Goal: Information Seeking & Learning: Learn about a topic

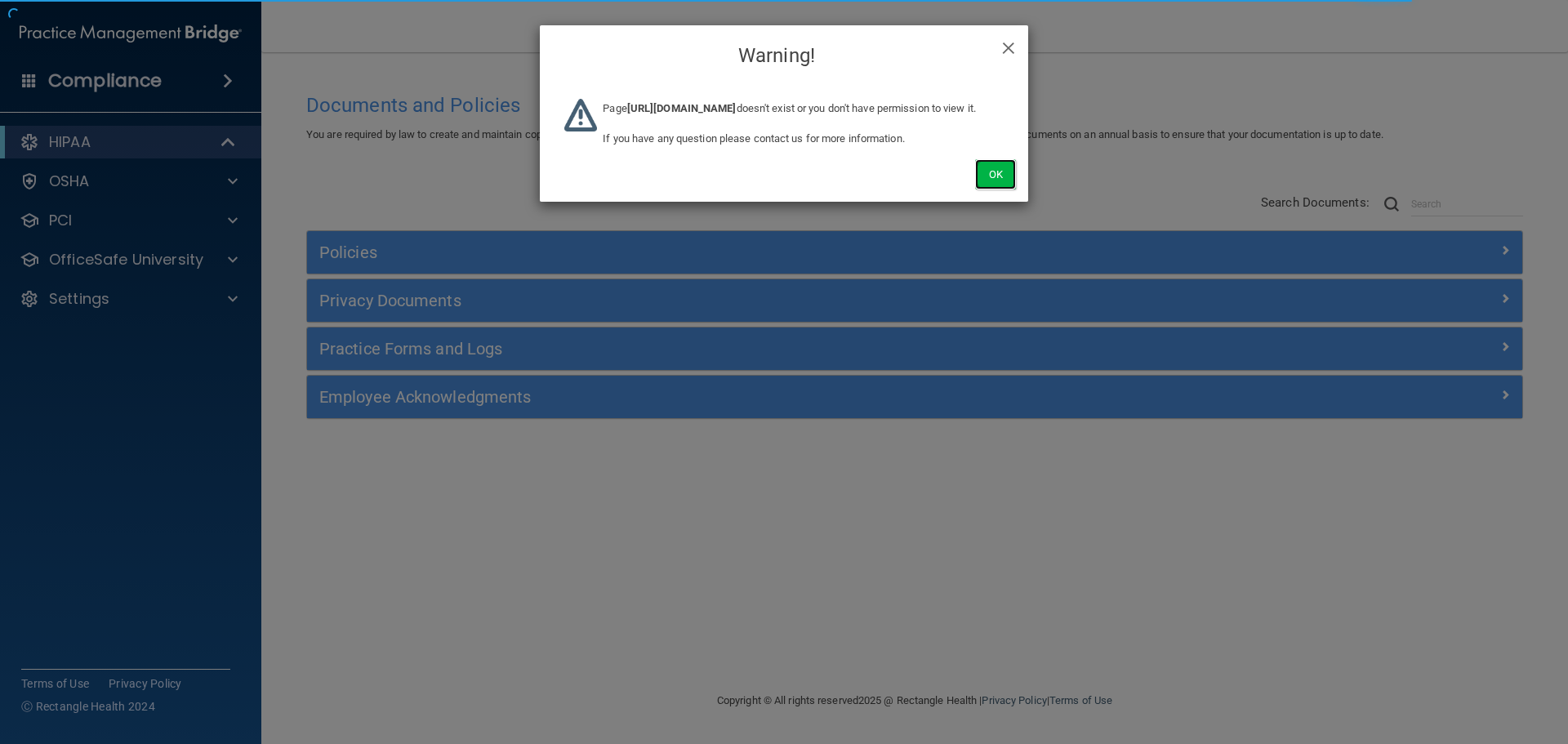
click at [988, 189] on button "Ok" at bounding box center [995, 174] width 41 height 31
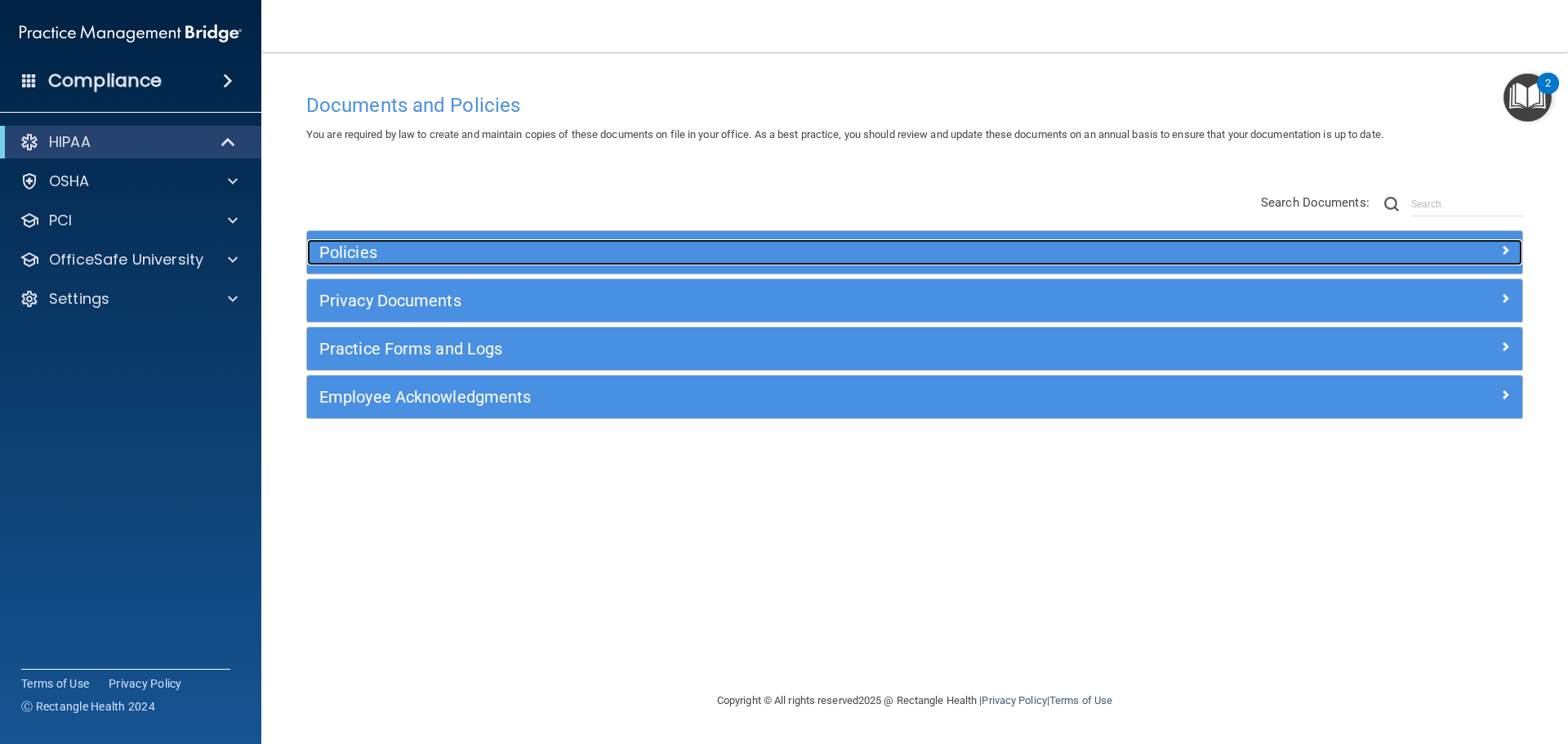
click at [1105, 245] on h5 "Policies" at bounding box center [763, 252] width 887 height 18
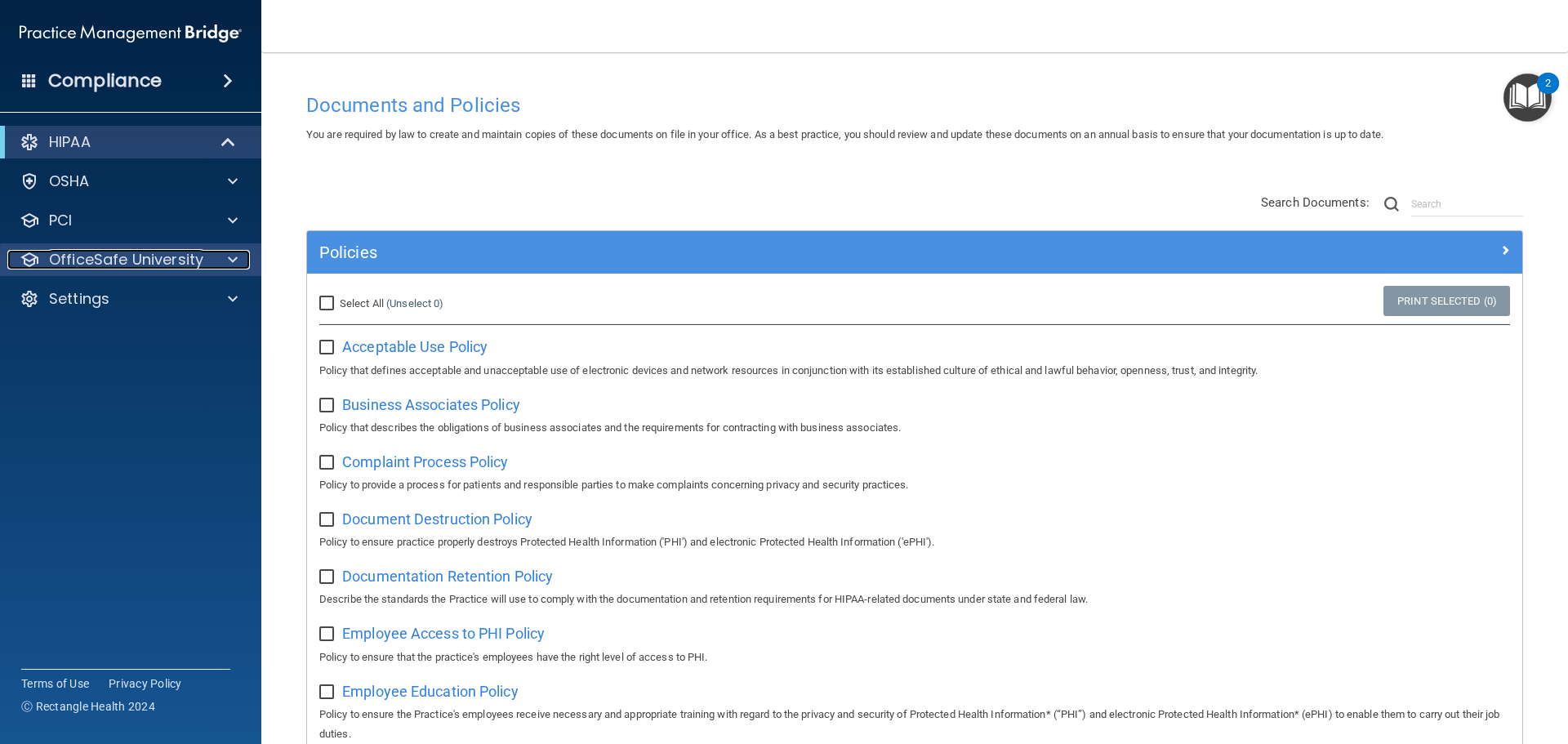
click at [196, 258] on p "OfficeSafe University" at bounding box center [126, 259] width 155 height 19
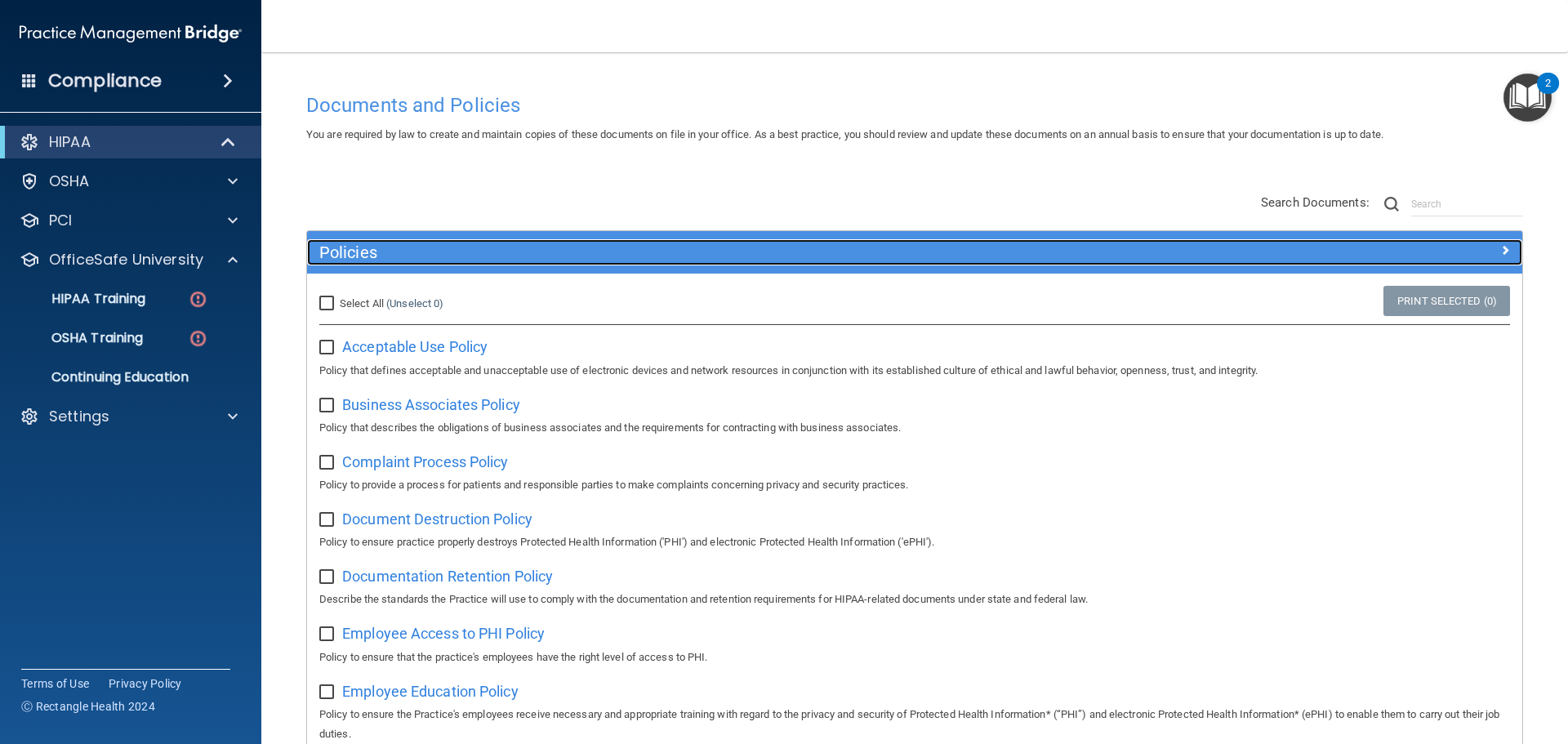
click at [842, 255] on h5 "Policies" at bounding box center [763, 252] width 887 height 18
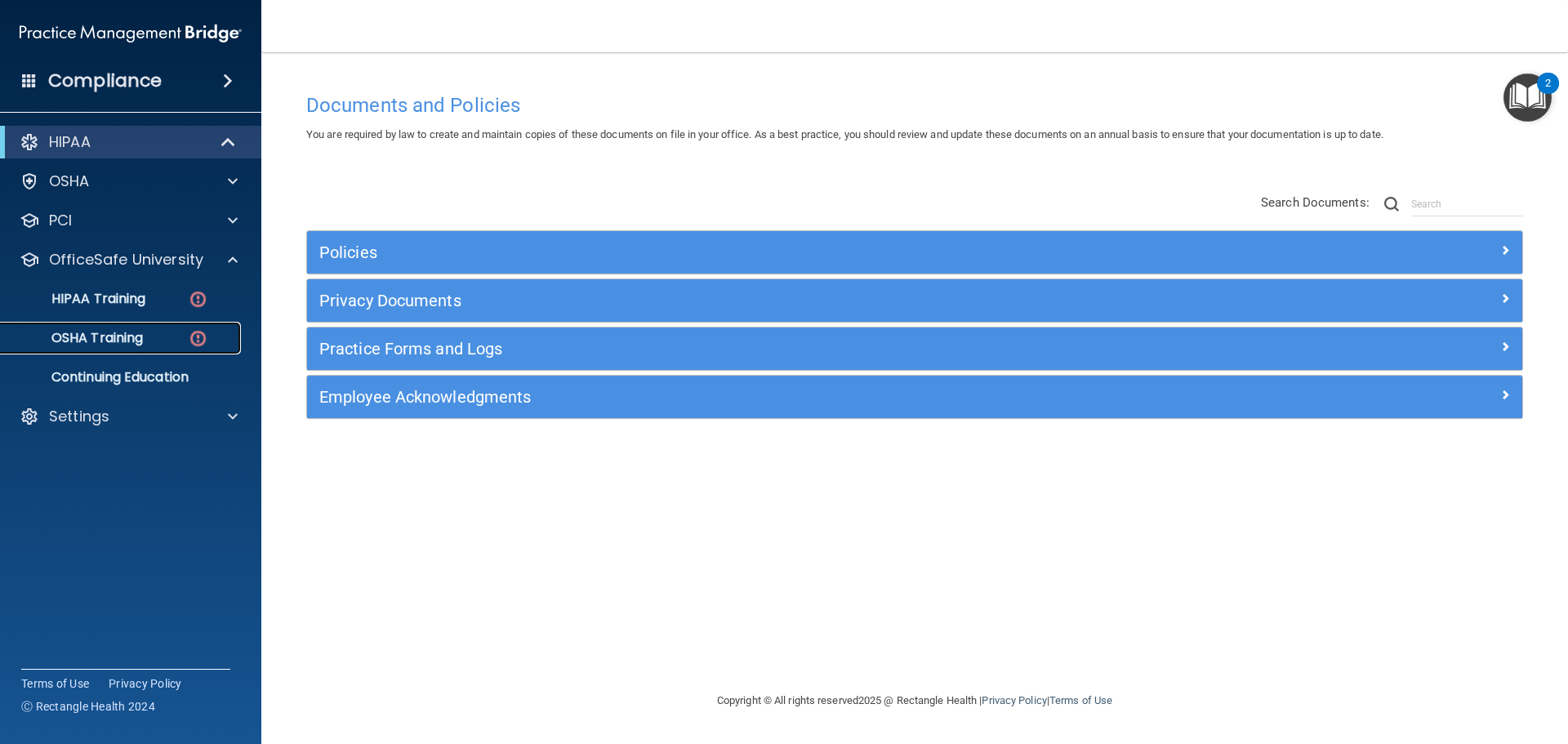
click at [82, 341] on p "OSHA Training" at bounding box center [77, 338] width 133 height 17
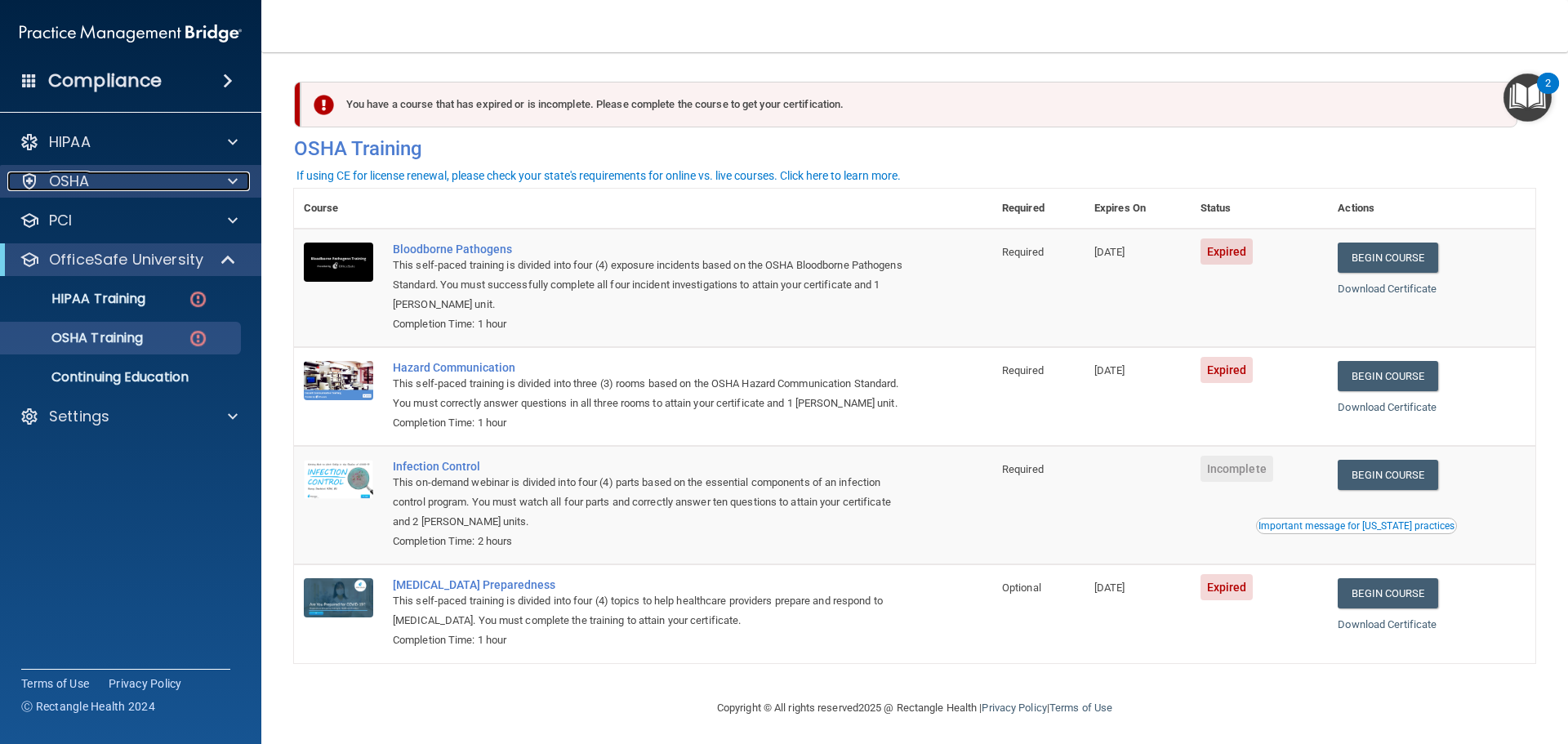
click at [152, 177] on div "OSHA" at bounding box center [108, 181] width 203 height 19
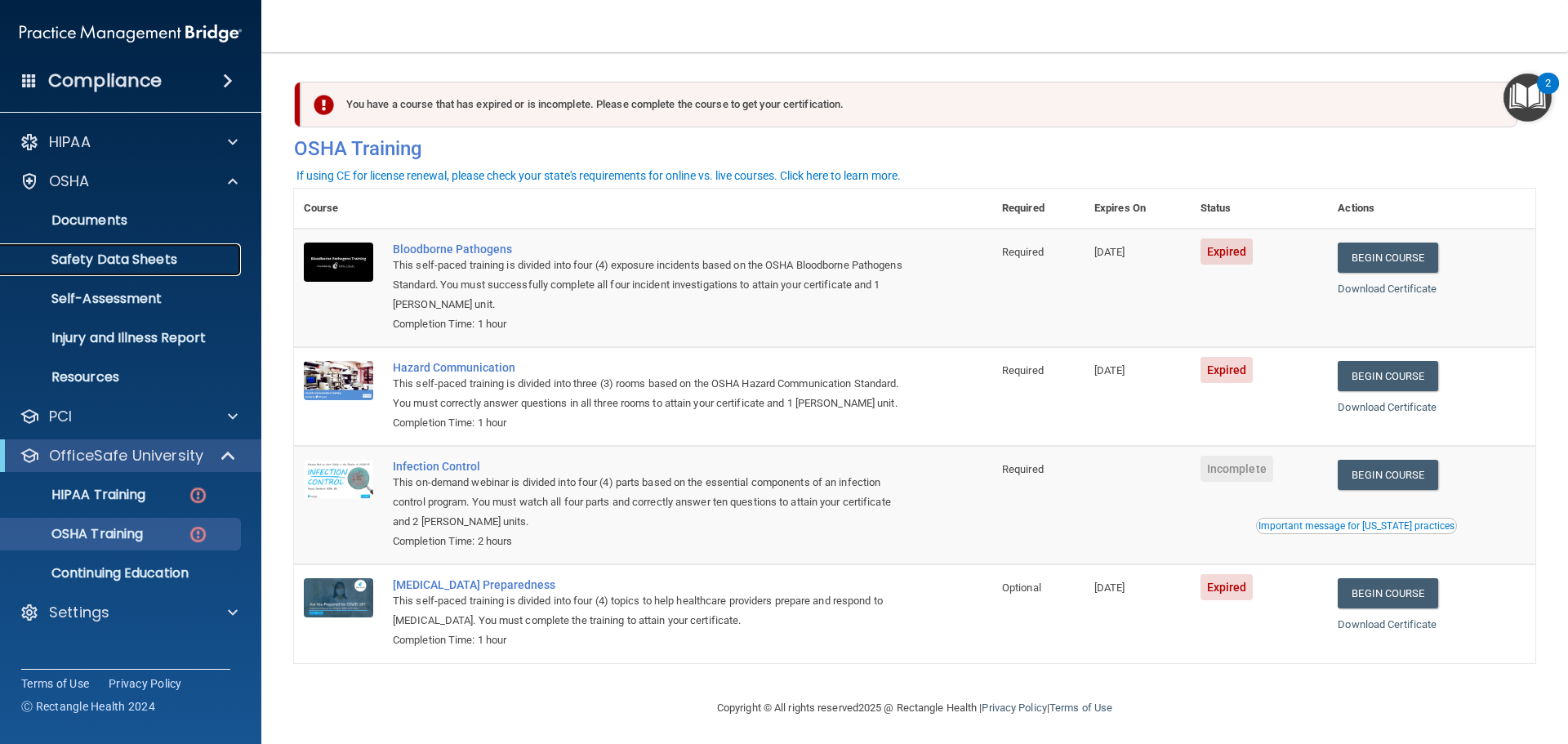
click at [129, 257] on p "Safety Data Sheets" at bounding box center [121, 259] width 223 height 17
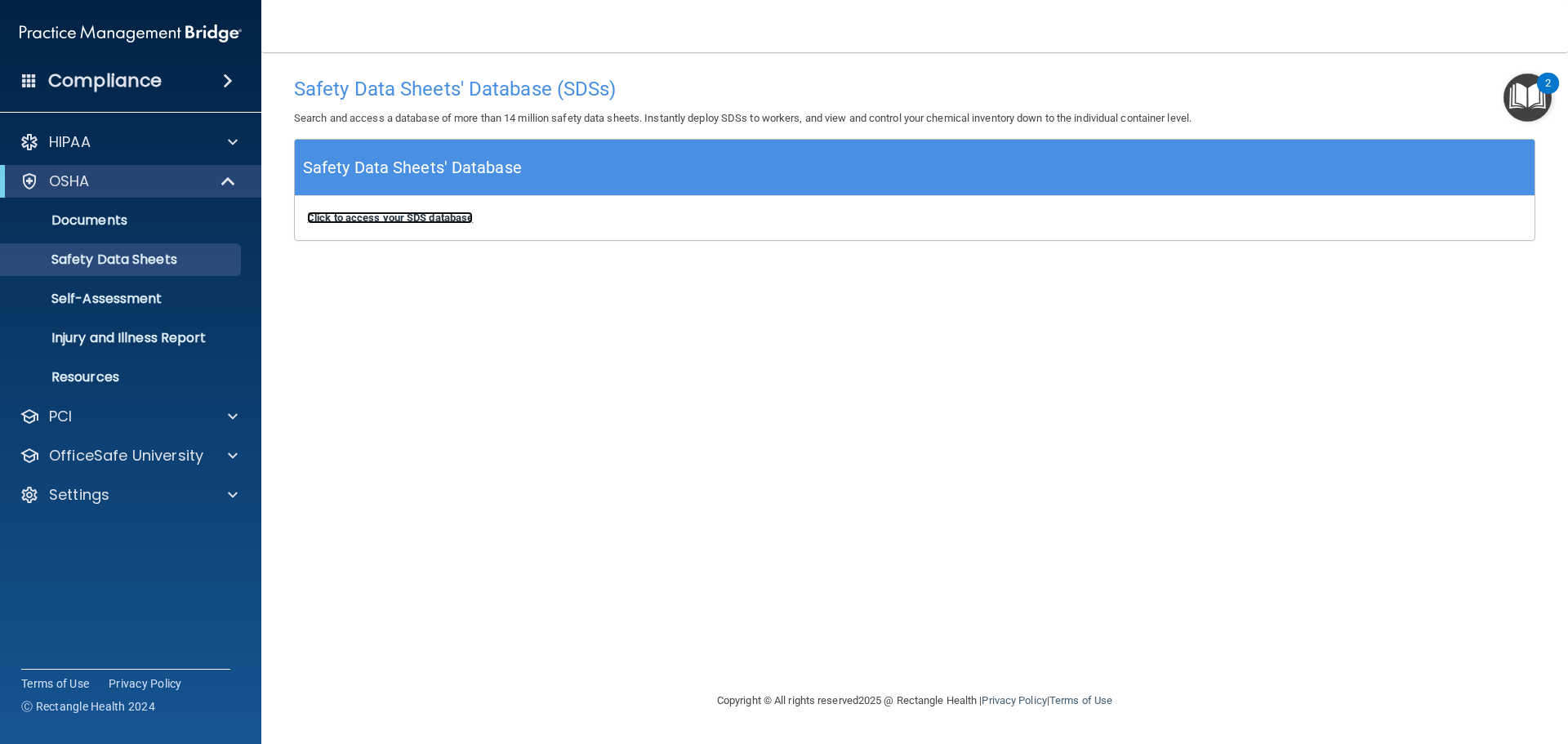
click at [327, 220] on b "Click to access your SDS database" at bounding box center [390, 217] width 166 height 12
click at [167, 334] on p "Injury and Illness Report" at bounding box center [121, 338] width 223 height 17
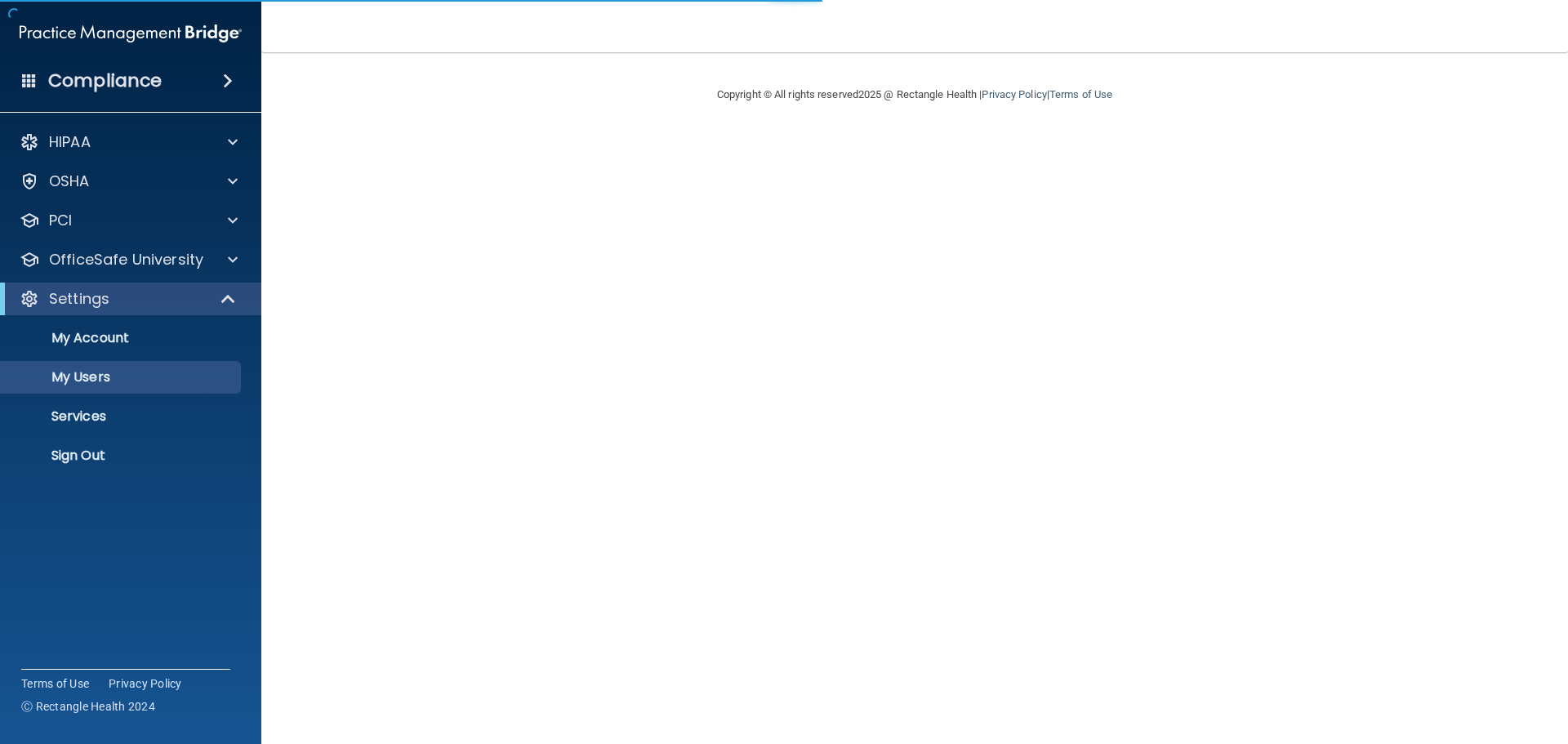
select select "20"
